Goal: Obtain resource: Download file/media

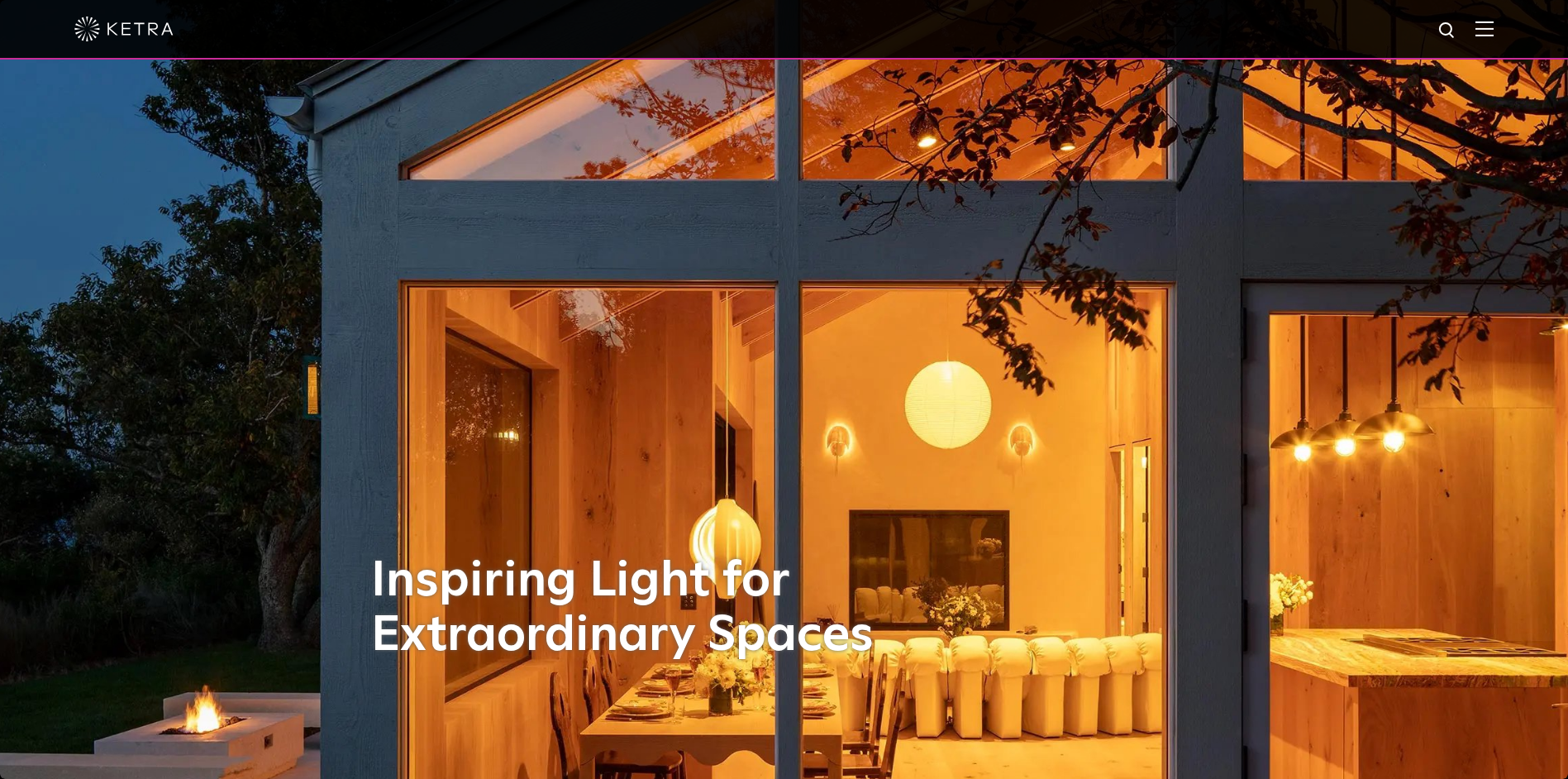
click at [1493, 32] on img at bounding box center [1484, 28] width 18 height 16
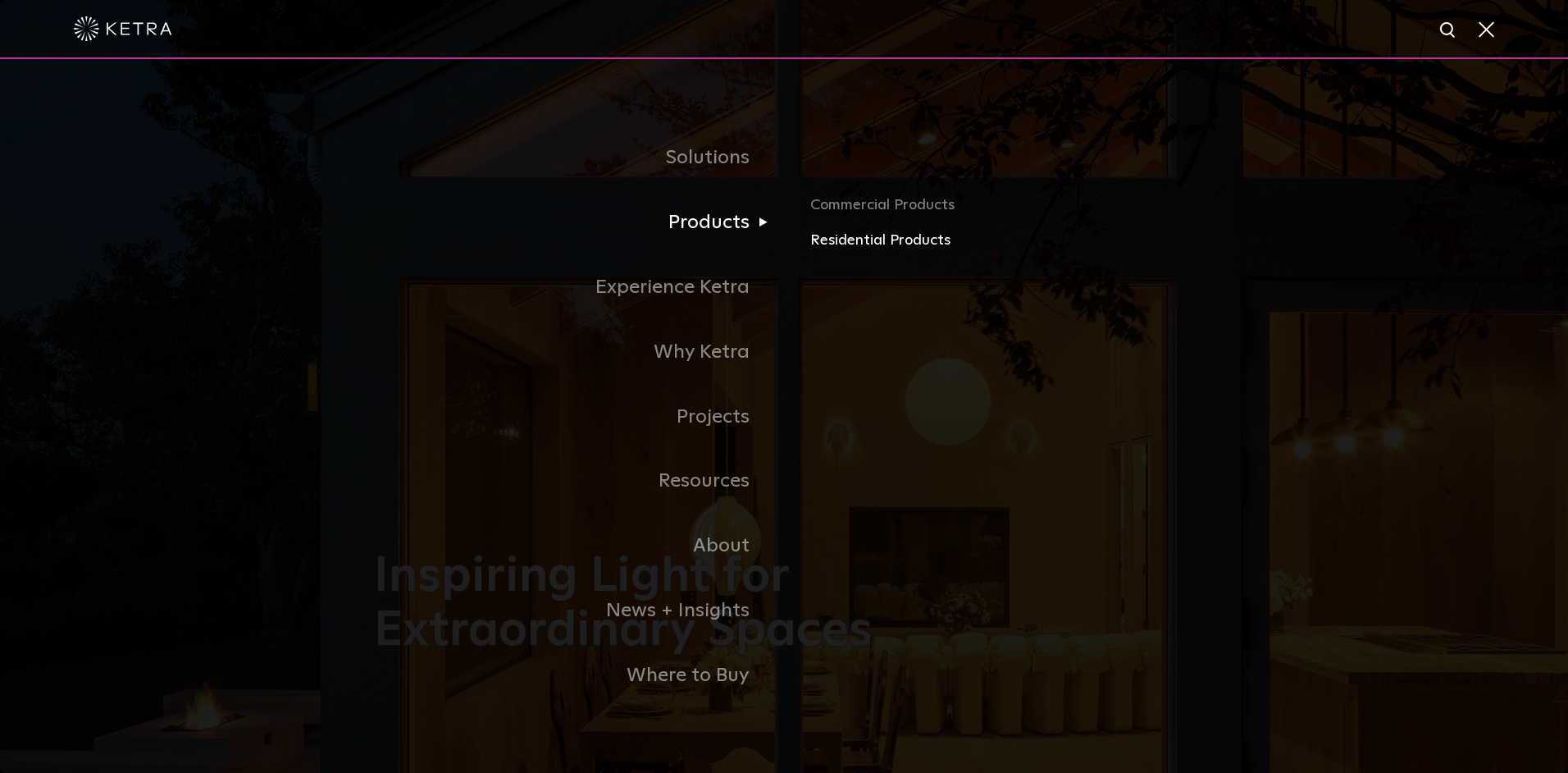
click at [832, 240] on link "Residential Products" at bounding box center [1002, 240] width 384 height 24
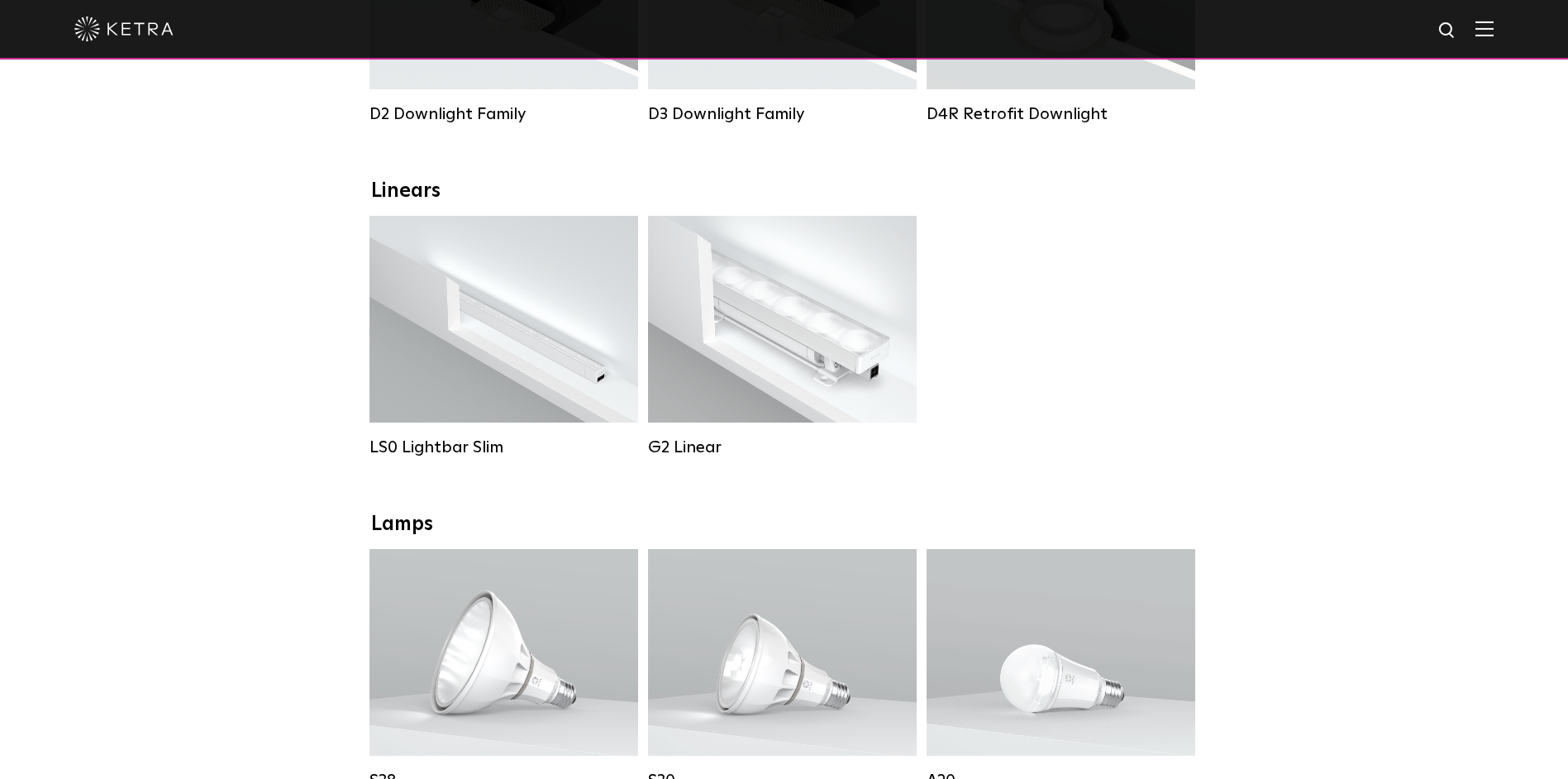
scroll to position [496, 0]
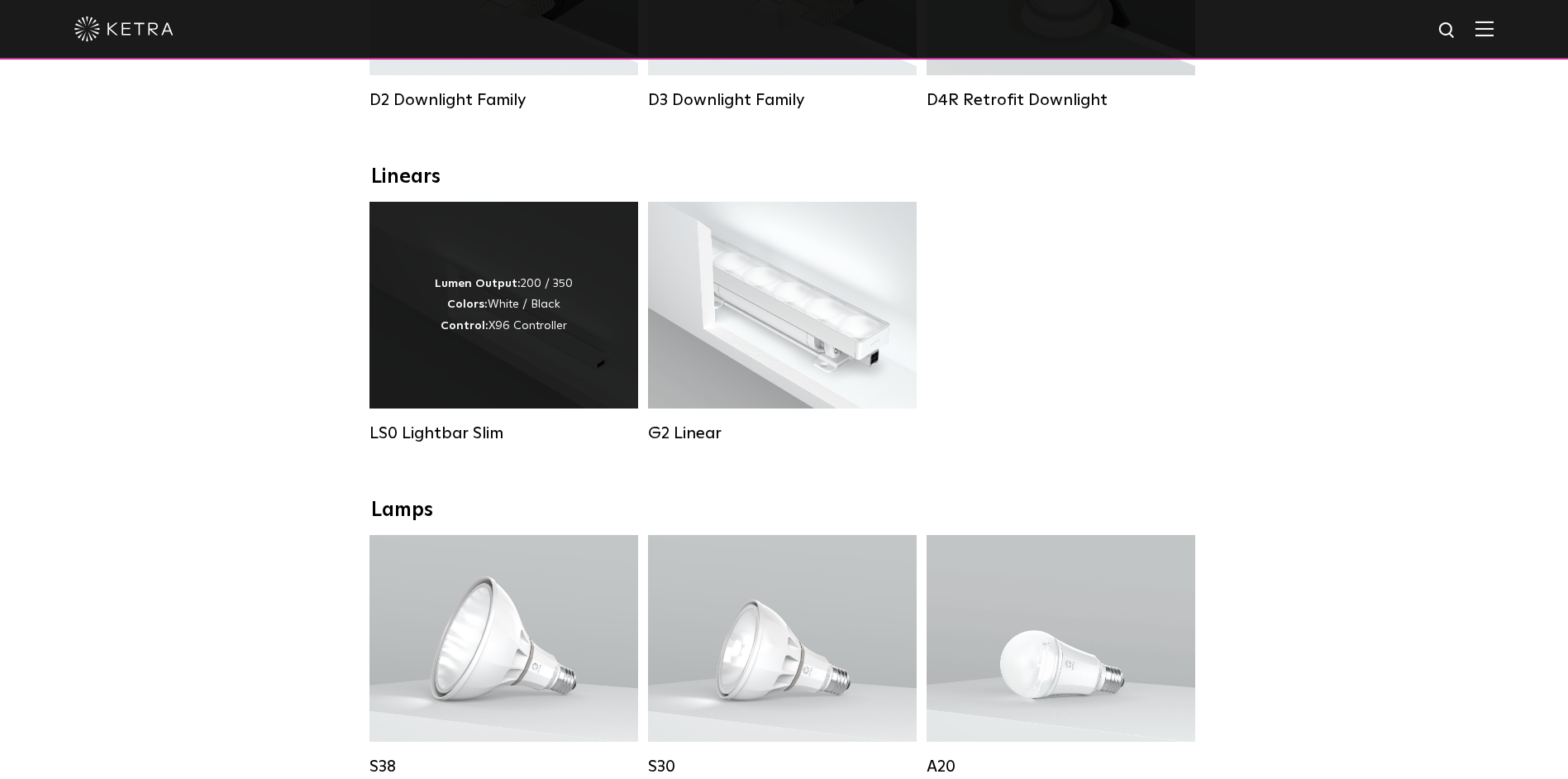
click at [480, 390] on div "Lumen Output: 200 / 350 Colors: White / Black Control: X96 Controller" at bounding box center [504, 305] width 268 height 206
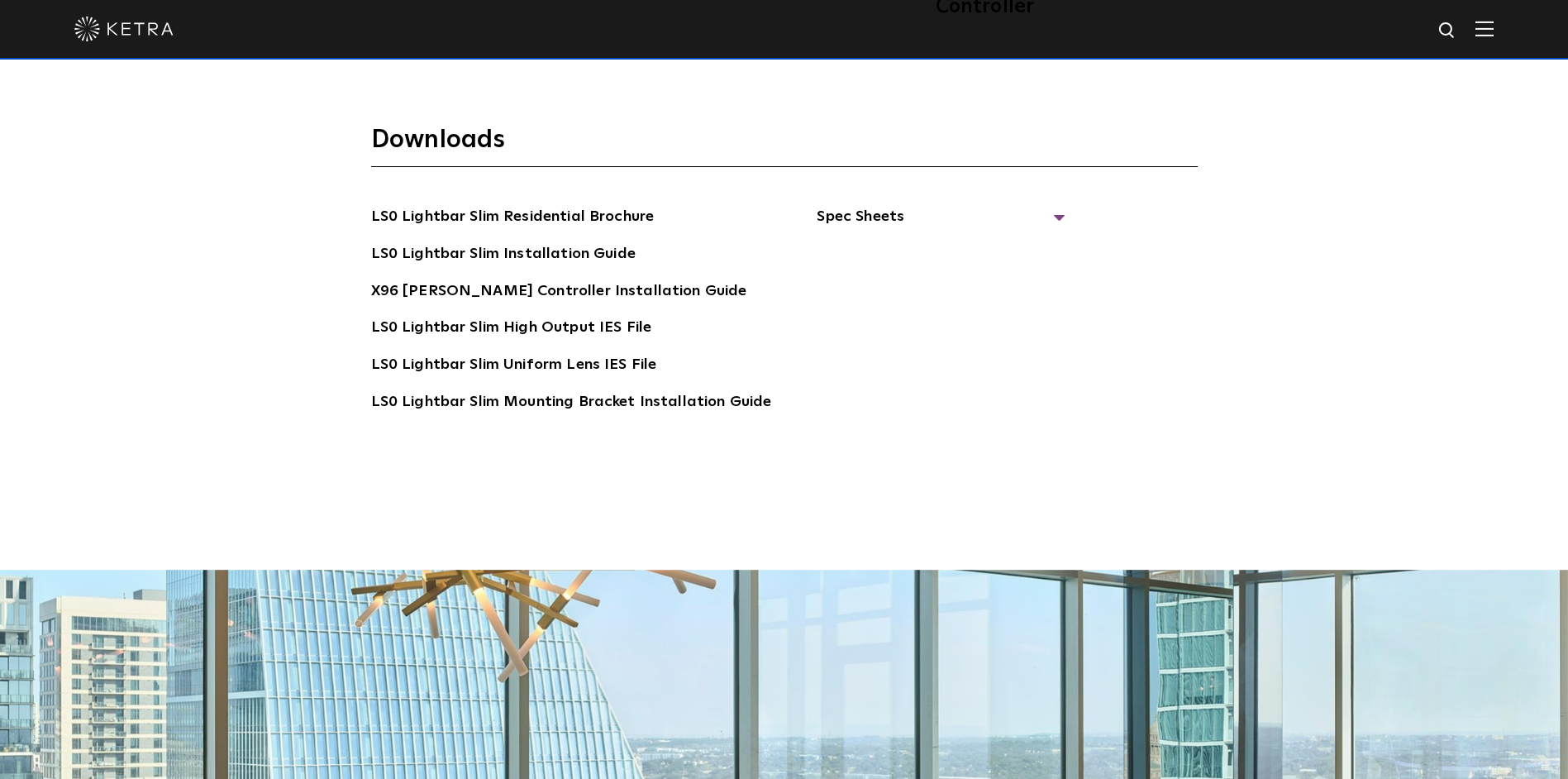
scroll to position [3473, 0]
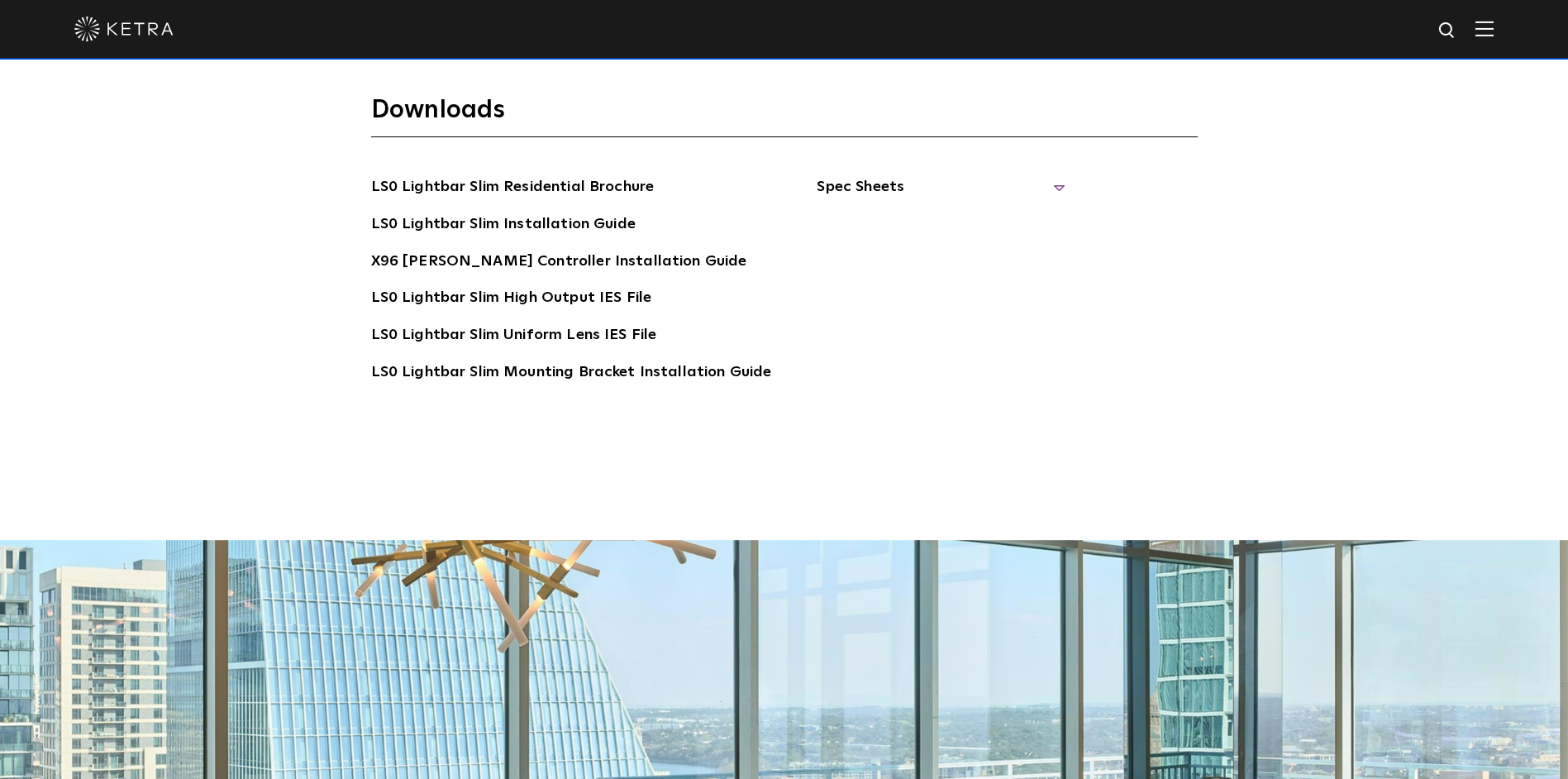
click at [1043, 175] on span "Spec Sheets" at bounding box center [940, 193] width 248 height 36
click at [932, 212] on link "LS0 Lightbar Slim Spec Sheet" at bounding box center [943, 225] width 212 height 27
